Goal: Task Accomplishment & Management: Manage account settings

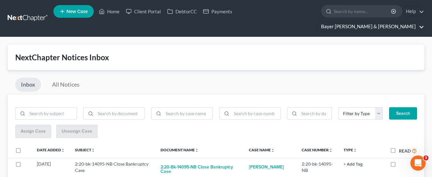
click at [390, 21] on link "Bayer Wishman & Leotta" at bounding box center [371, 26] width 106 height 11
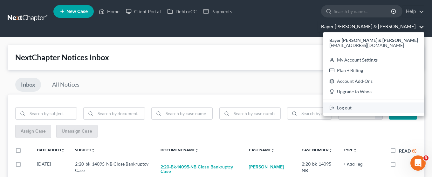
click at [386, 103] on link "Log out" at bounding box center [373, 108] width 101 height 11
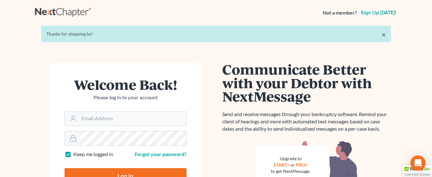
type input "[EMAIL_ADDRESS][DOMAIN_NAME]"
click at [130, 175] on input "Log In" at bounding box center [126, 177] width 122 height 16
type input "Thinking..."
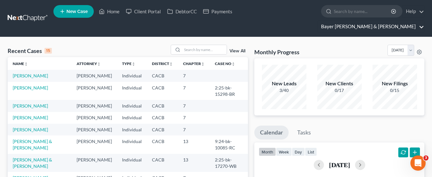
click at [389, 21] on link "Bayer Wishman & Leotta" at bounding box center [371, 26] width 106 height 11
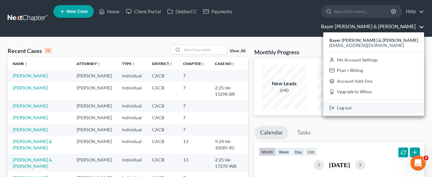
click at [391, 103] on link "Log out" at bounding box center [373, 108] width 101 height 11
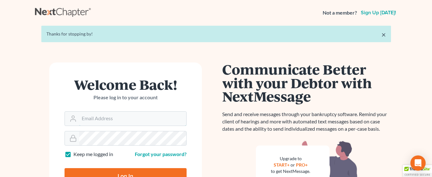
type input "[EMAIL_ADDRESS][DOMAIN_NAME]"
click at [120, 171] on input "Log In" at bounding box center [126, 177] width 122 height 16
type input "Thinking..."
